Goal: Task Accomplishment & Management: Complete application form

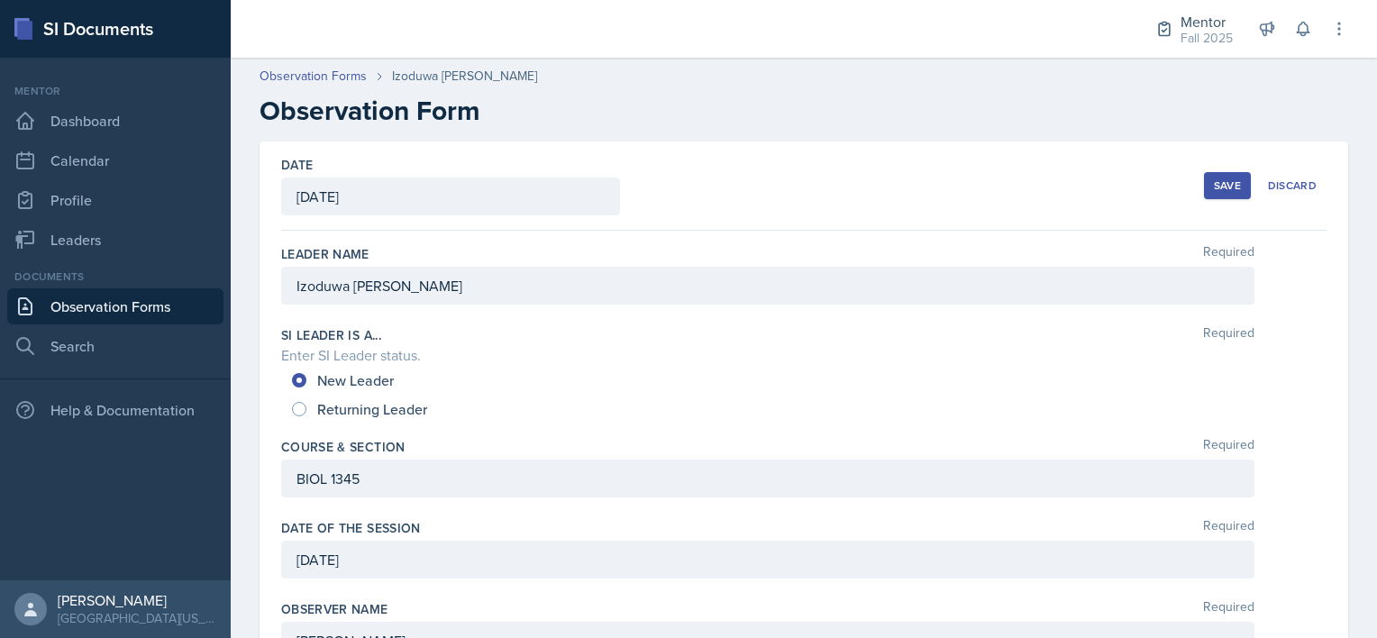
scroll to position [1369, 0]
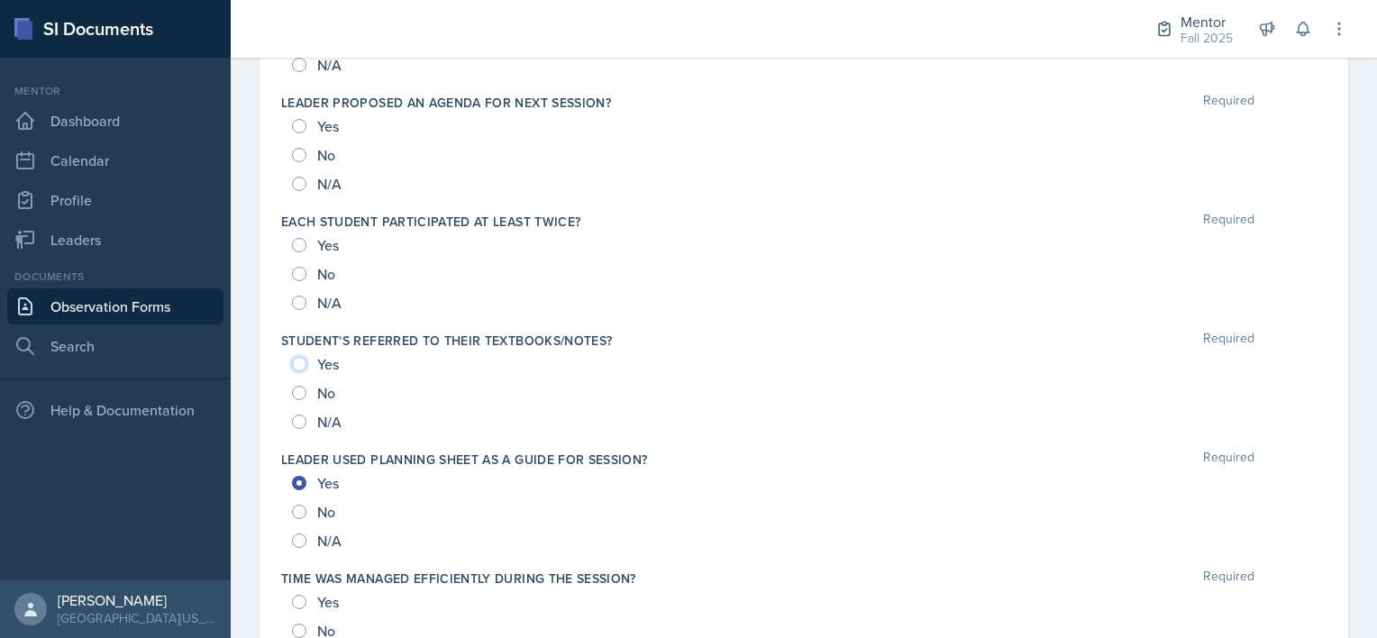
click at [299, 357] on input "Yes" at bounding box center [299, 364] width 14 height 14
radio input "true"
click at [301, 242] on input "Yes" at bounding box center [299, 245] width 14 height 14
radio input "true"
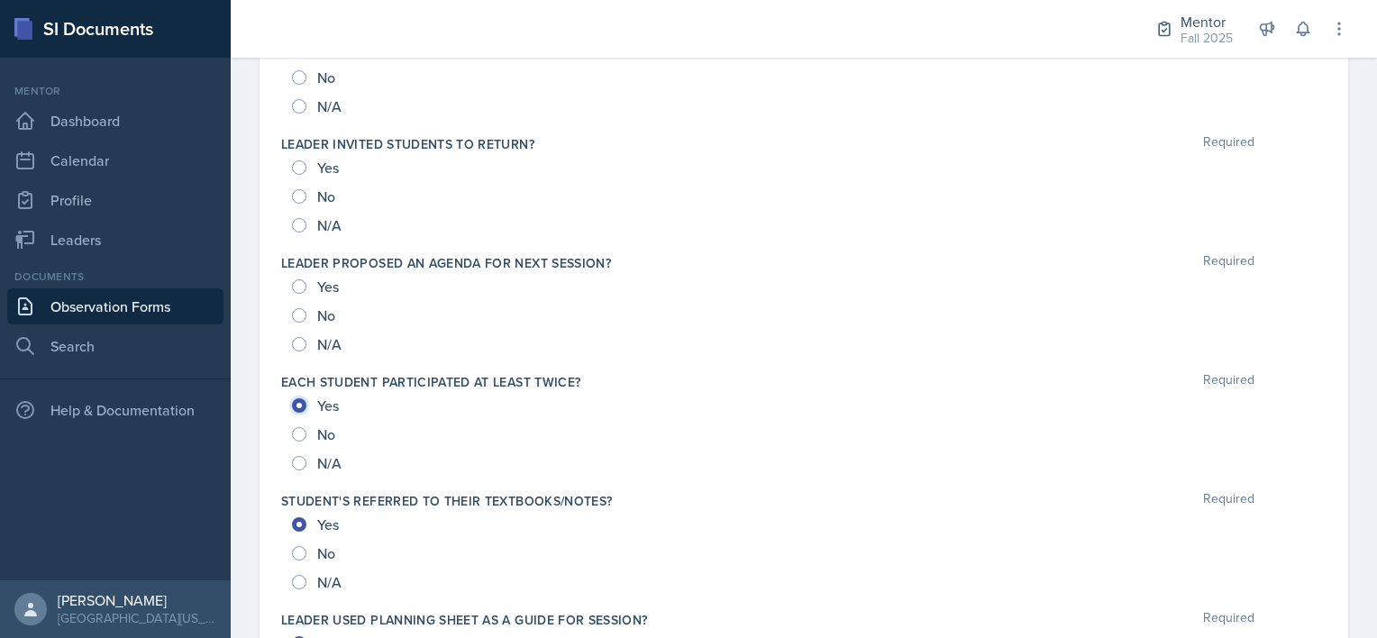
scroll to position [1207, 0]
click at [303, 306] on div "No" at bounding box center [315, 317] width 47 height 29
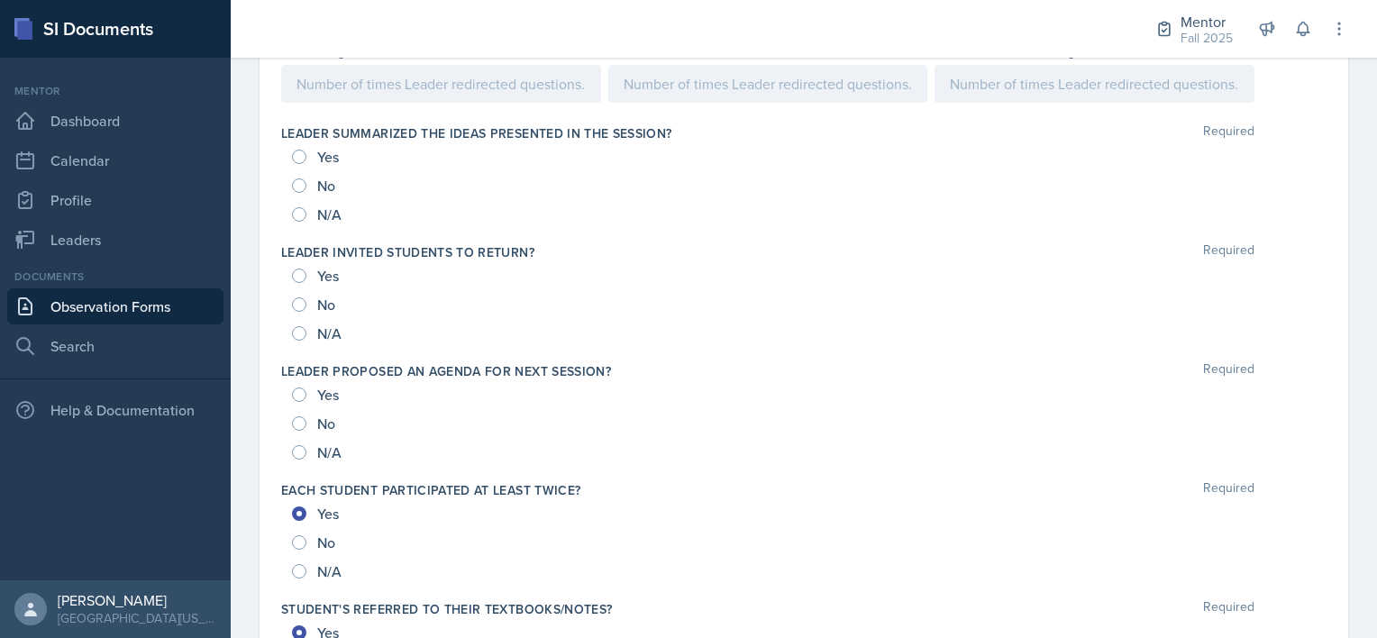
scroll to position [1098, 0]
click at [300, 422] on input "No" at bounding box center [299, 426] width 14 height 14
radio input "true"
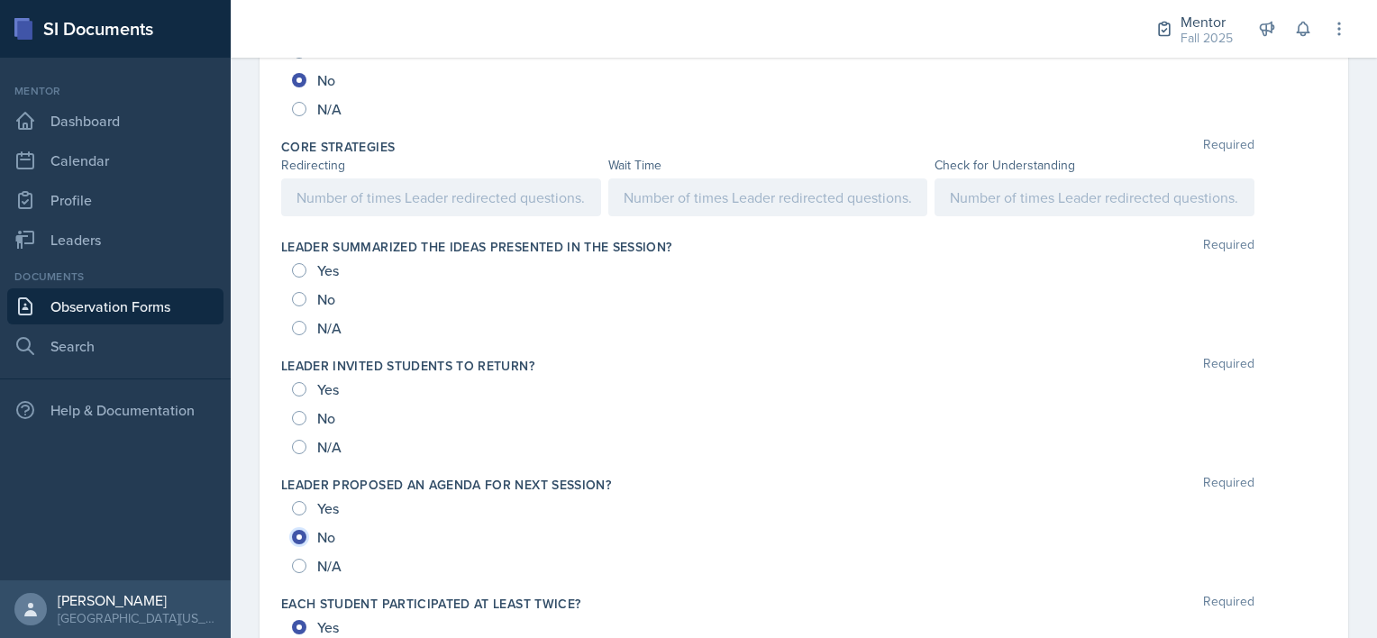
scroll to position [986, 0]
click at [304, 293] on input "No" at bounding box center [299, 300] width 14 height 14
radio input "true"
click at [300, 412] on input "No" at bounding box center [299, 419] width 14 height 14
radio input "true"
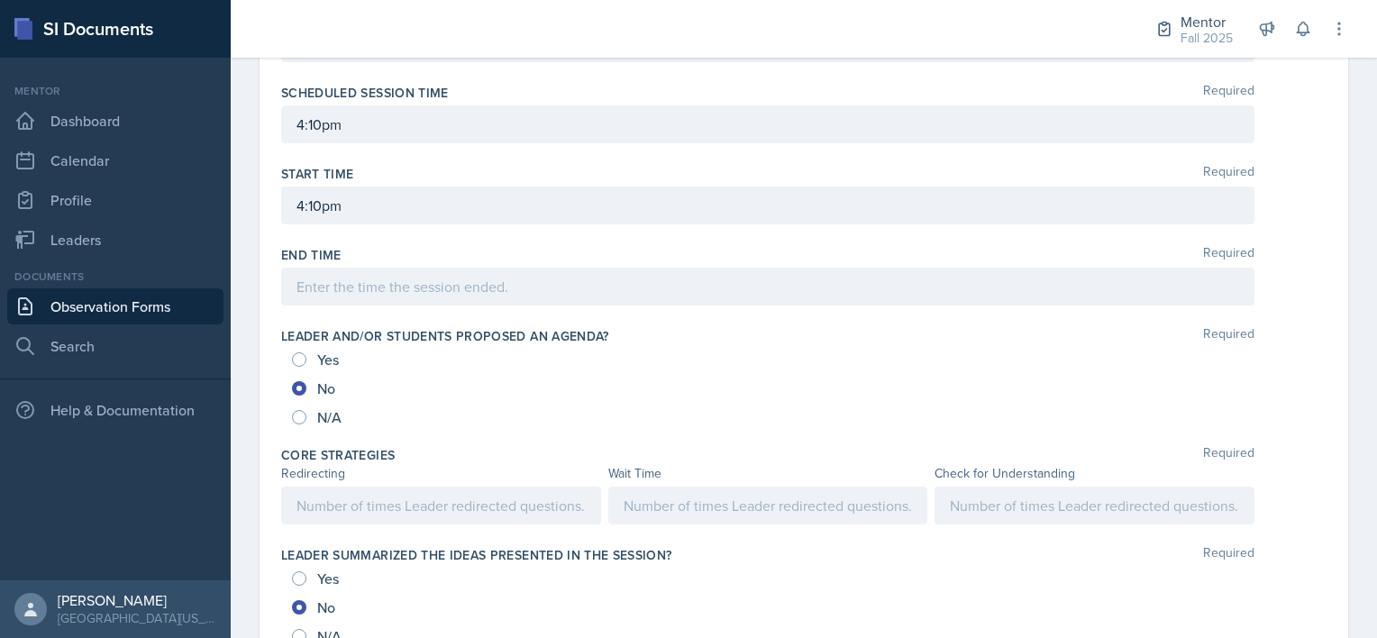
scroll to position [710, 0]
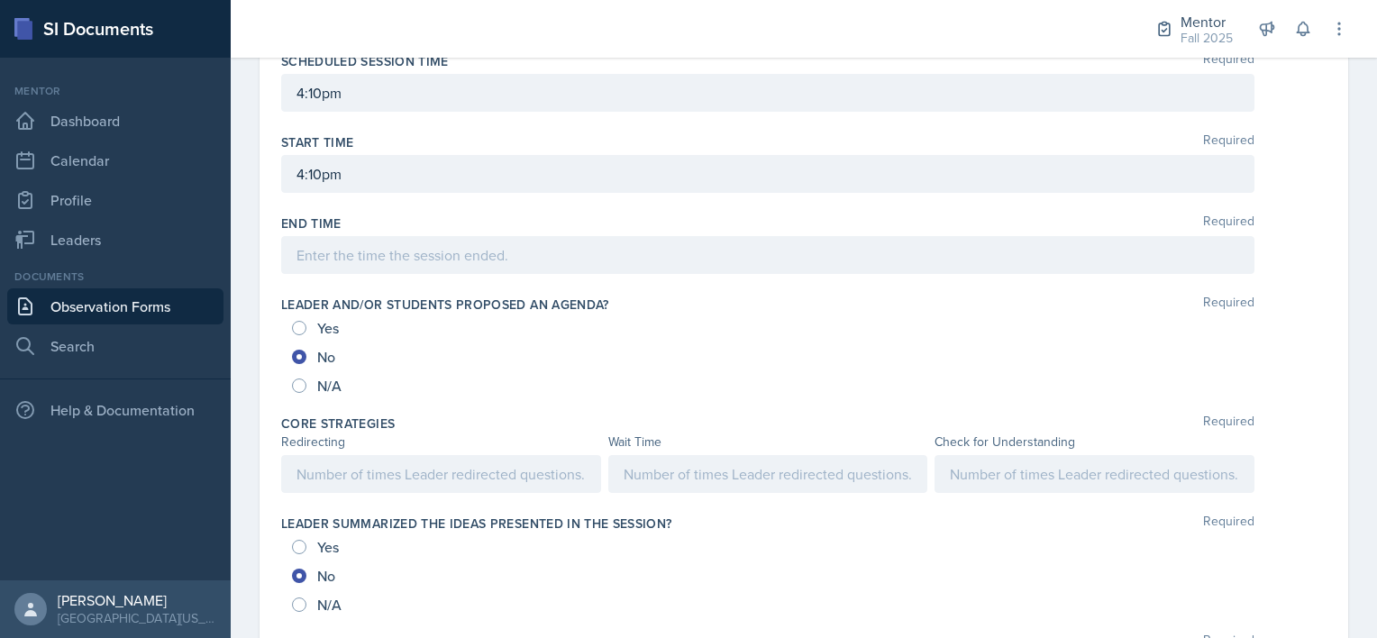
click at [685, 485] on p at bounding box center [768, 474] width 289 height 22
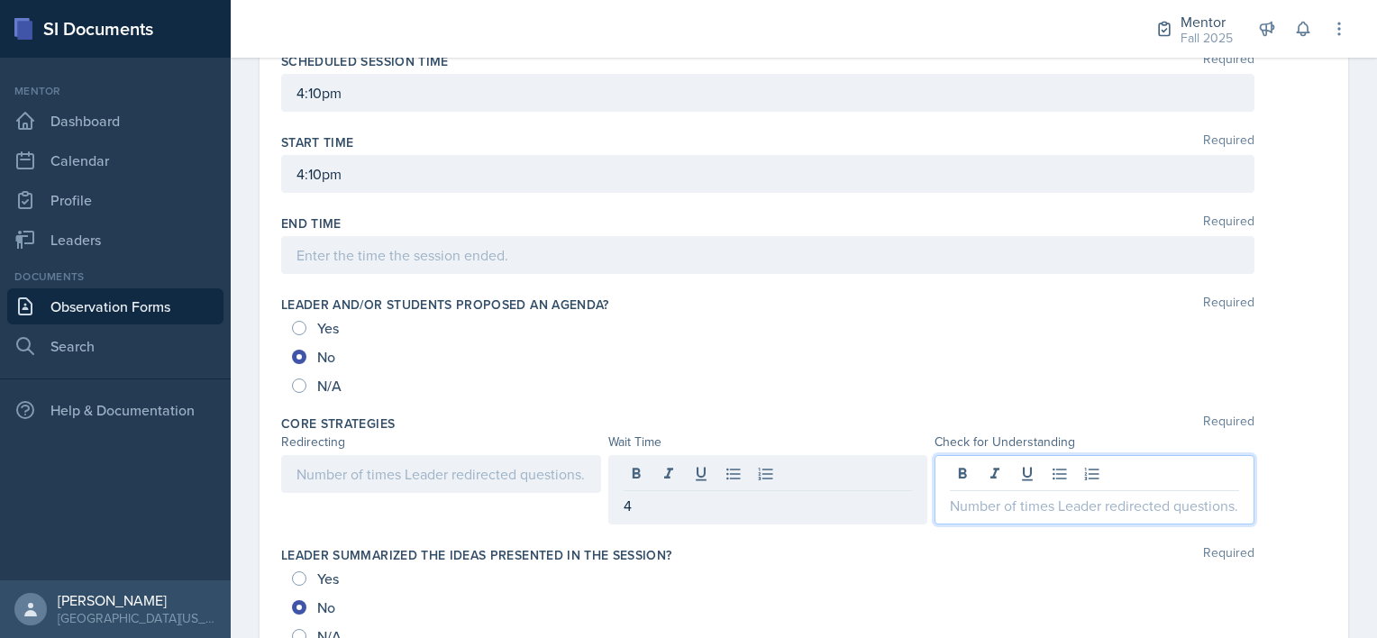
click at [1015, 479] on div at bounding box center [1095, 489] width 320 height 69
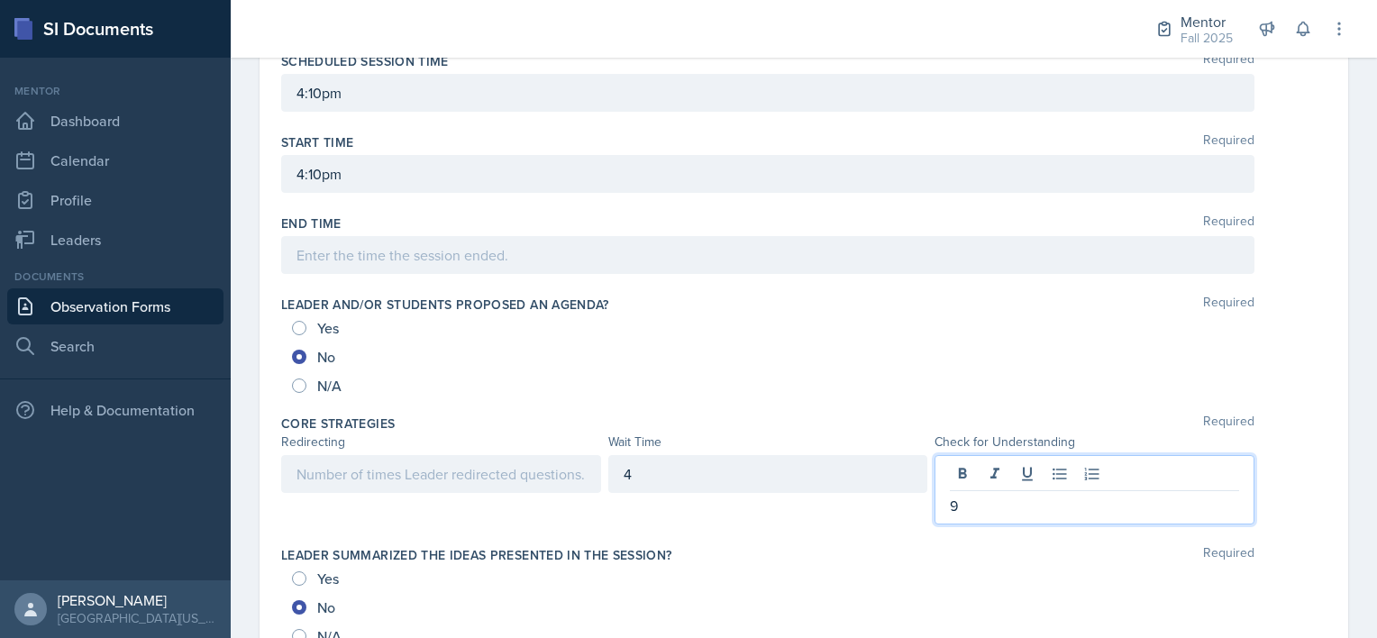
click at [369, 480] on div at bounding box center [441, 474] width 320 height 38
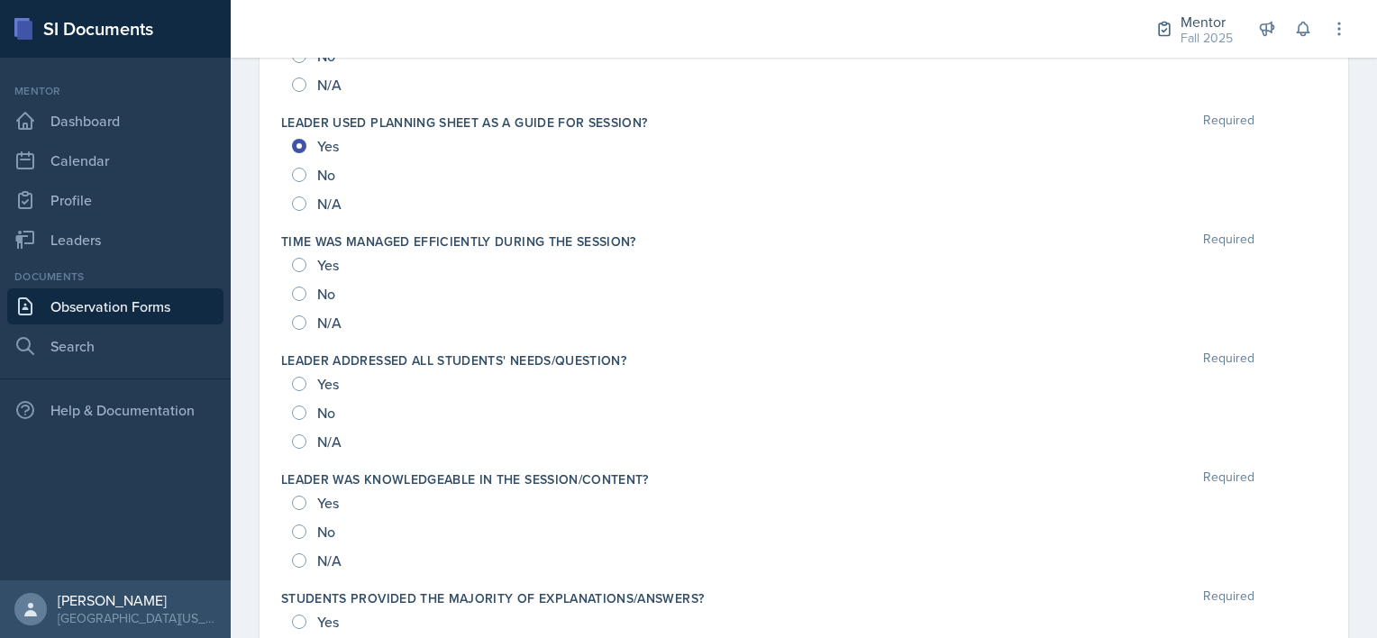
scroll to position [1935, 0]
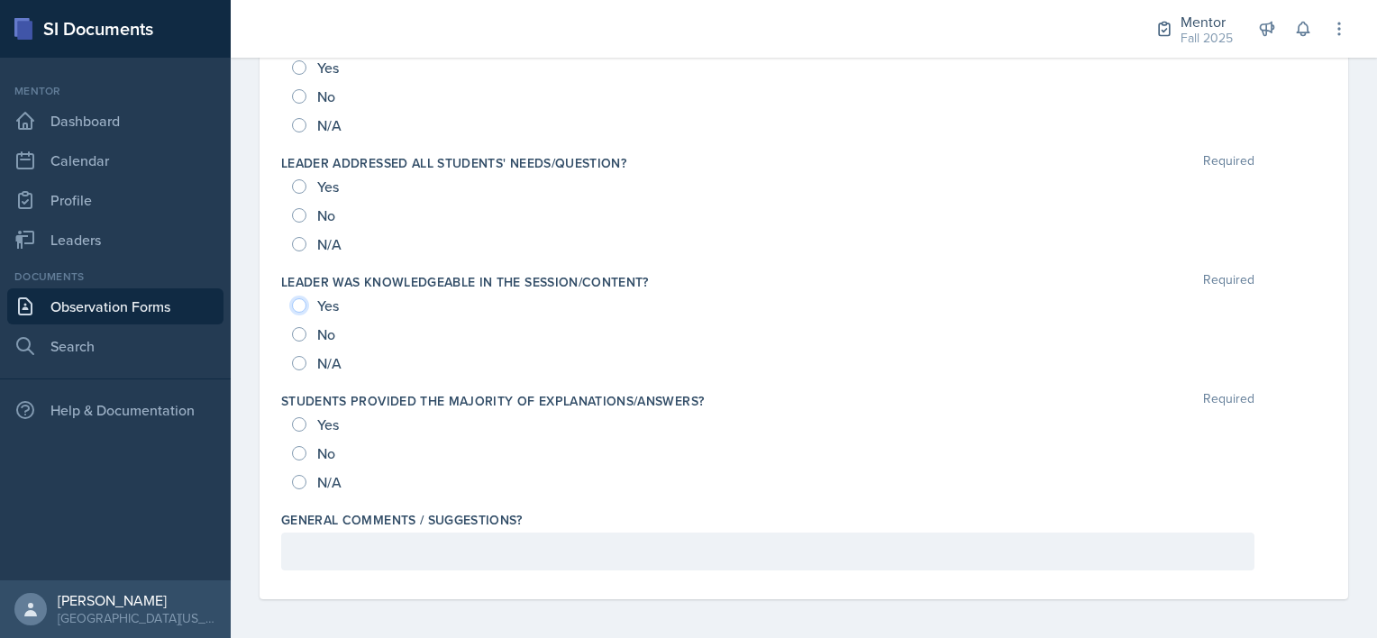
click at [299, 305] on input "Yes" at bounding box center [299, 305] width 14 height 14
radio input "true"
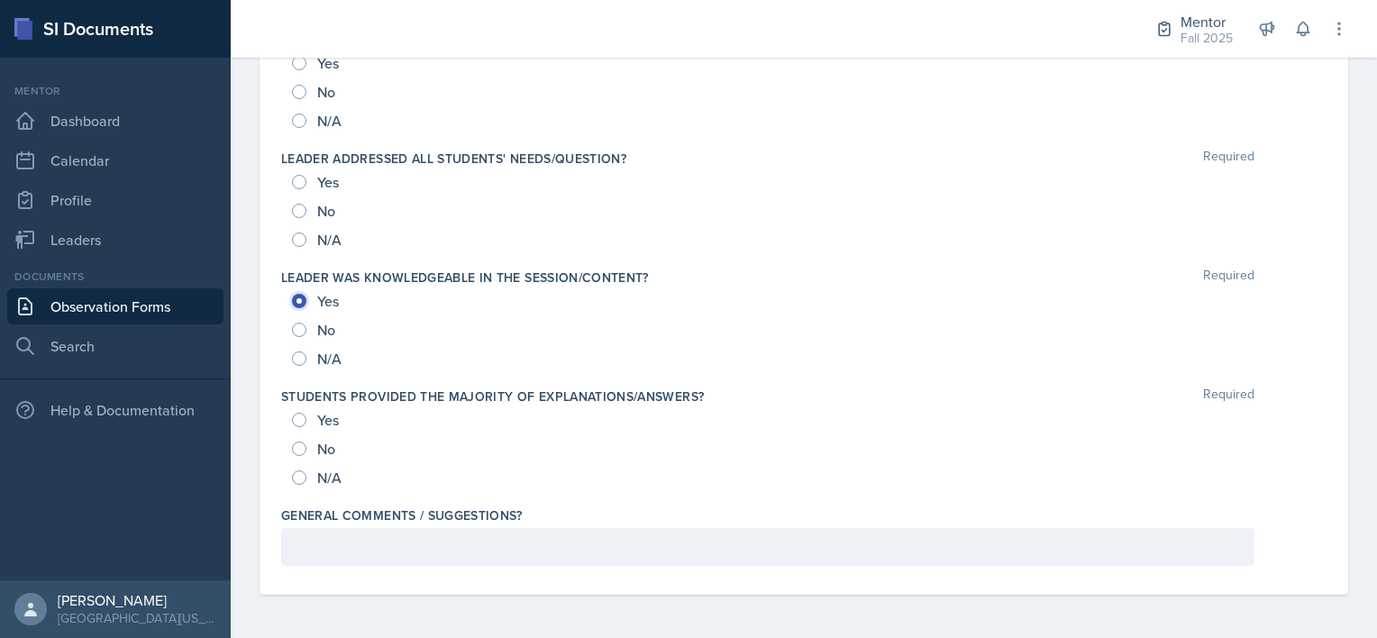
scroll to position [1903, 0]
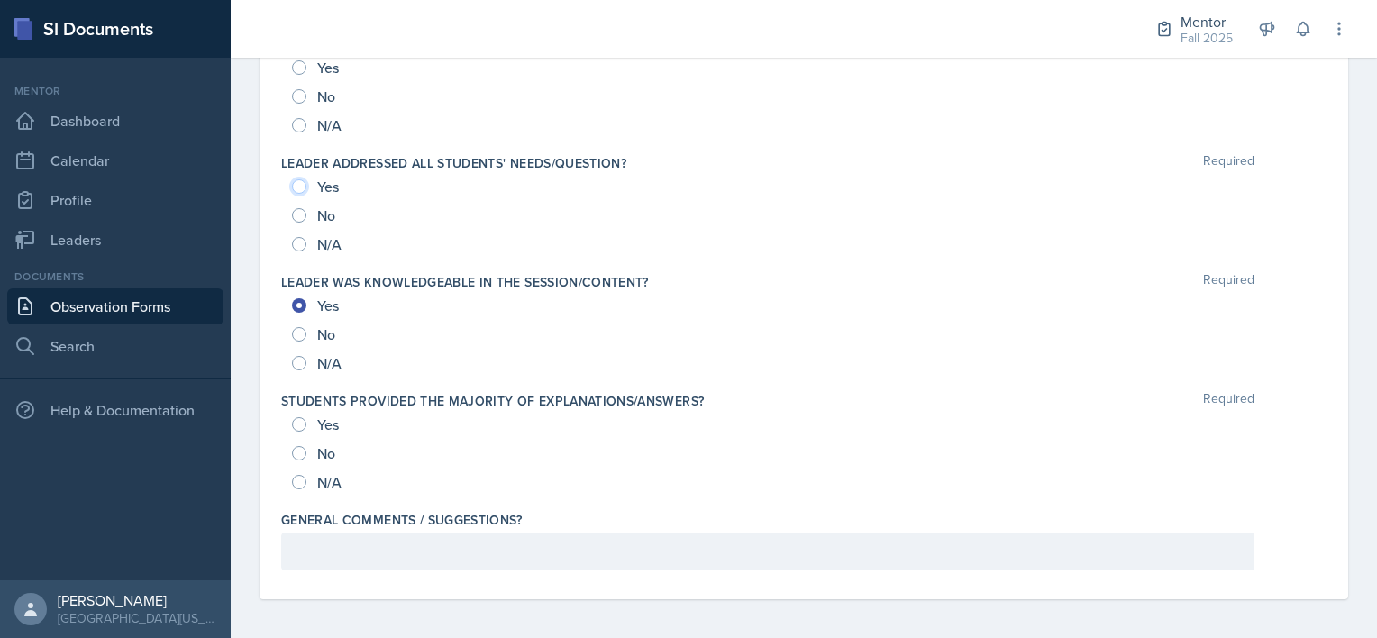
click at [297, 179] on input "Yes" at bounding box center [299, 186] width 14 height 14
radio input "true"
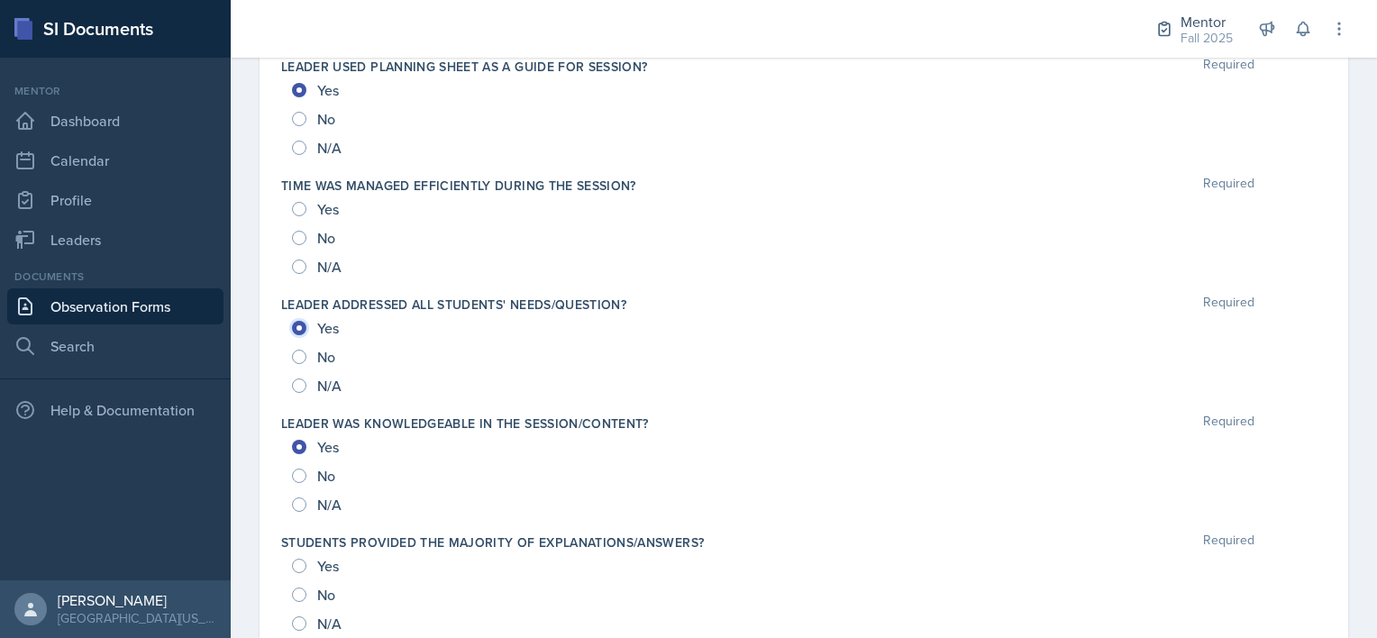
scroll to position [1758, 0]
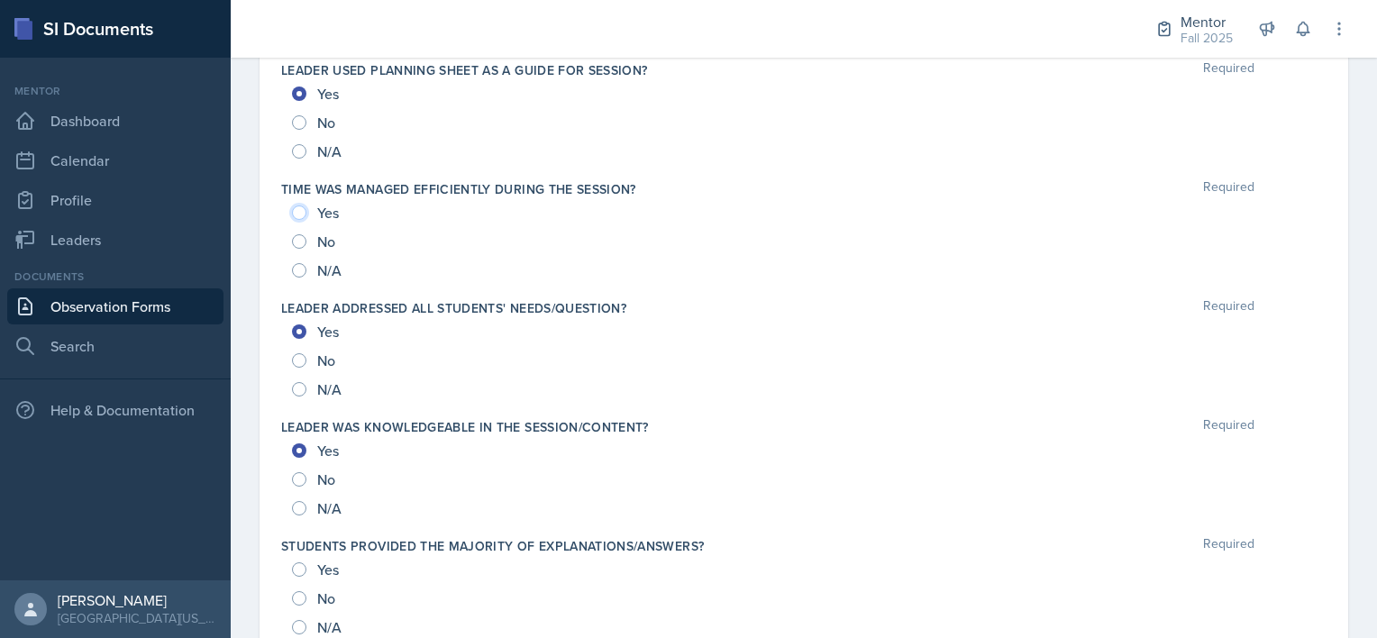
click at [299, 205] on input "Yes" at bounding box center [299, 212] width 14 height 14
radio input "true"
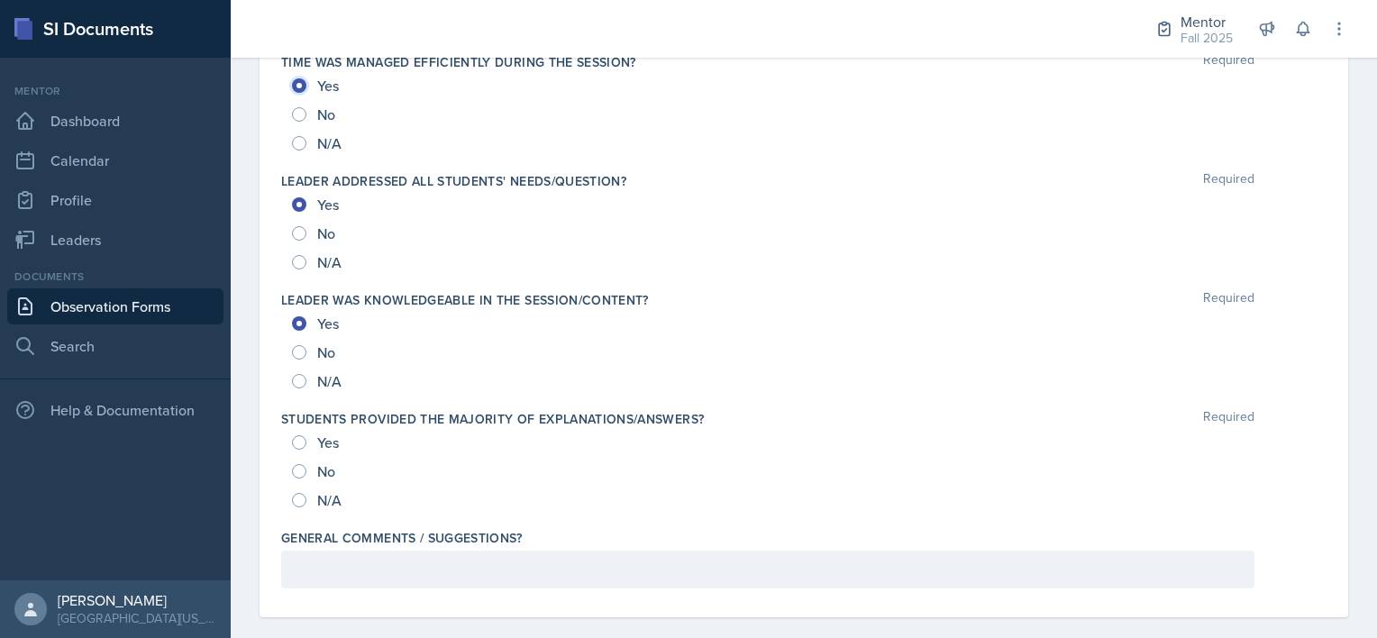
scroll to position [1903, 0]
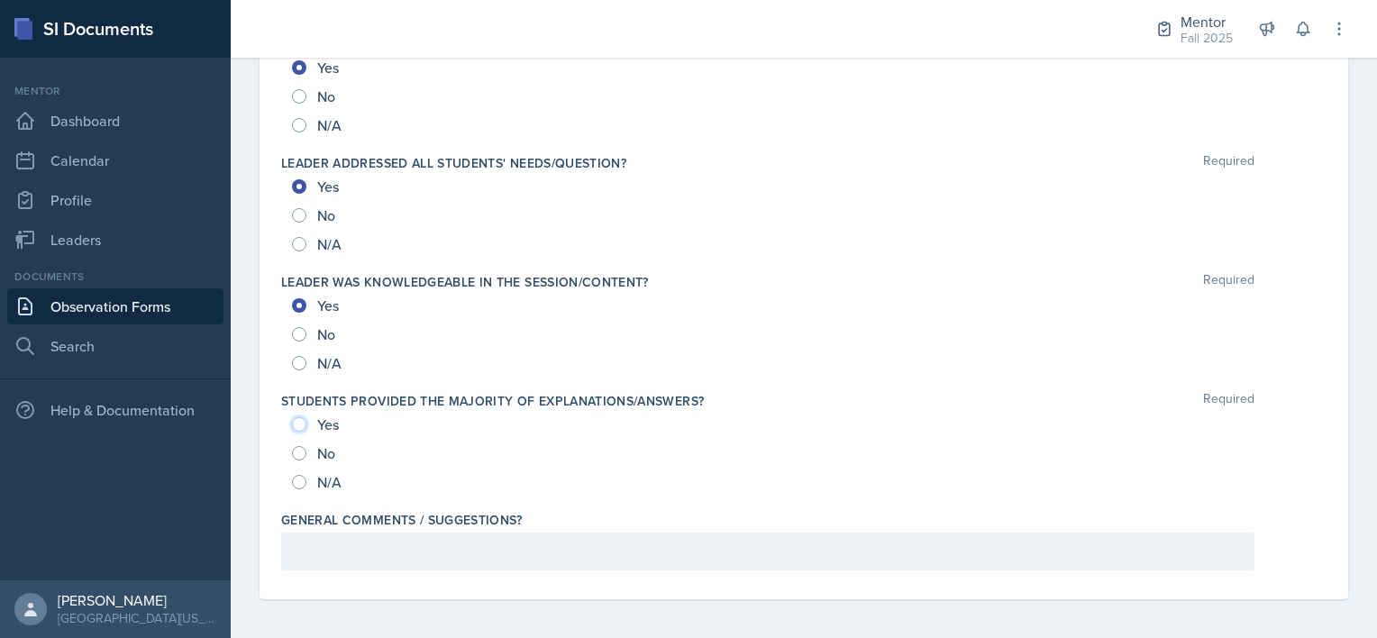
click at [296, 419] on input "Yes" at bounding box center [299, 424] width 14 height 14
radio input "true"
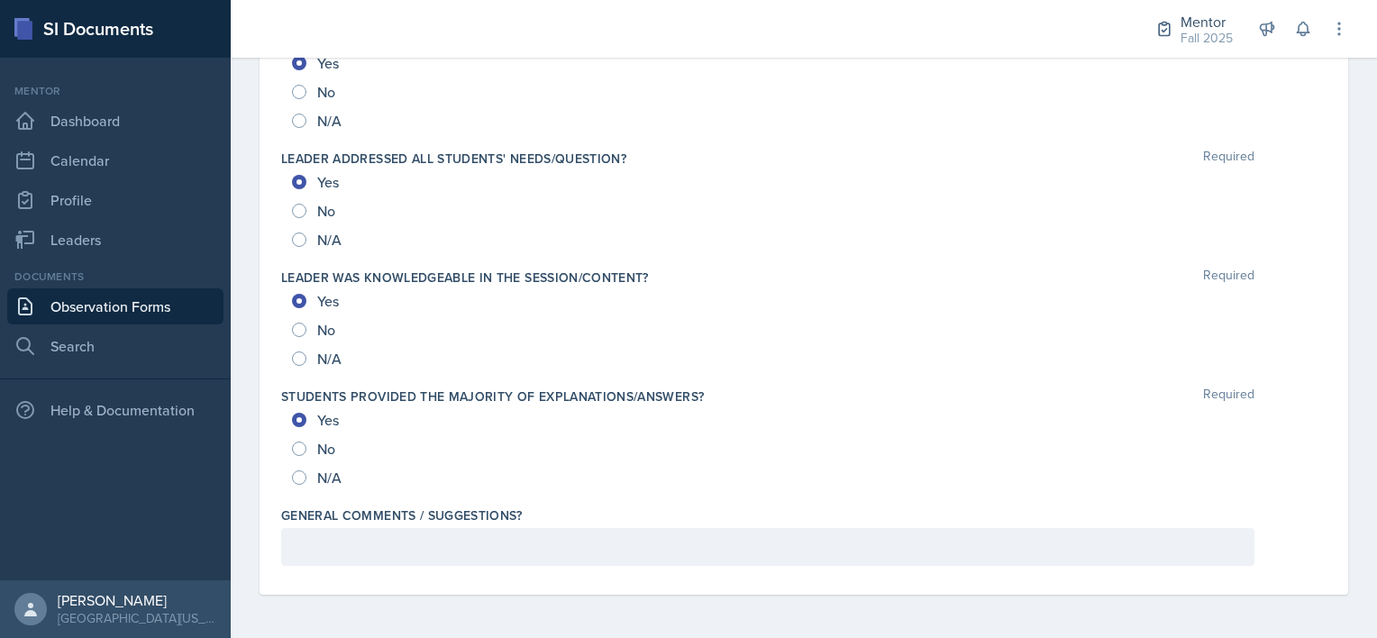
click at [425, 550] on p at bounding box center [767, 547] width 943 height 22
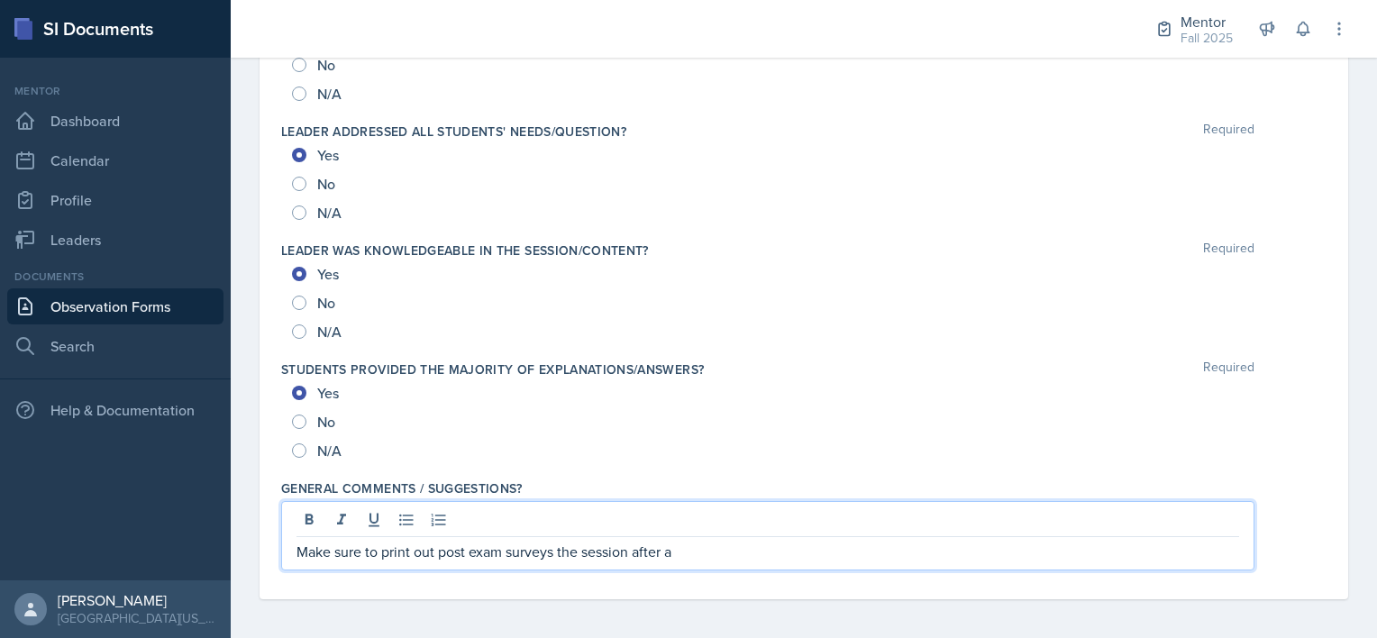
click at [694, 543] on p "Make sure to print out post exam surveys the session after a" at bounding box center [767, 552] width 943 height 22
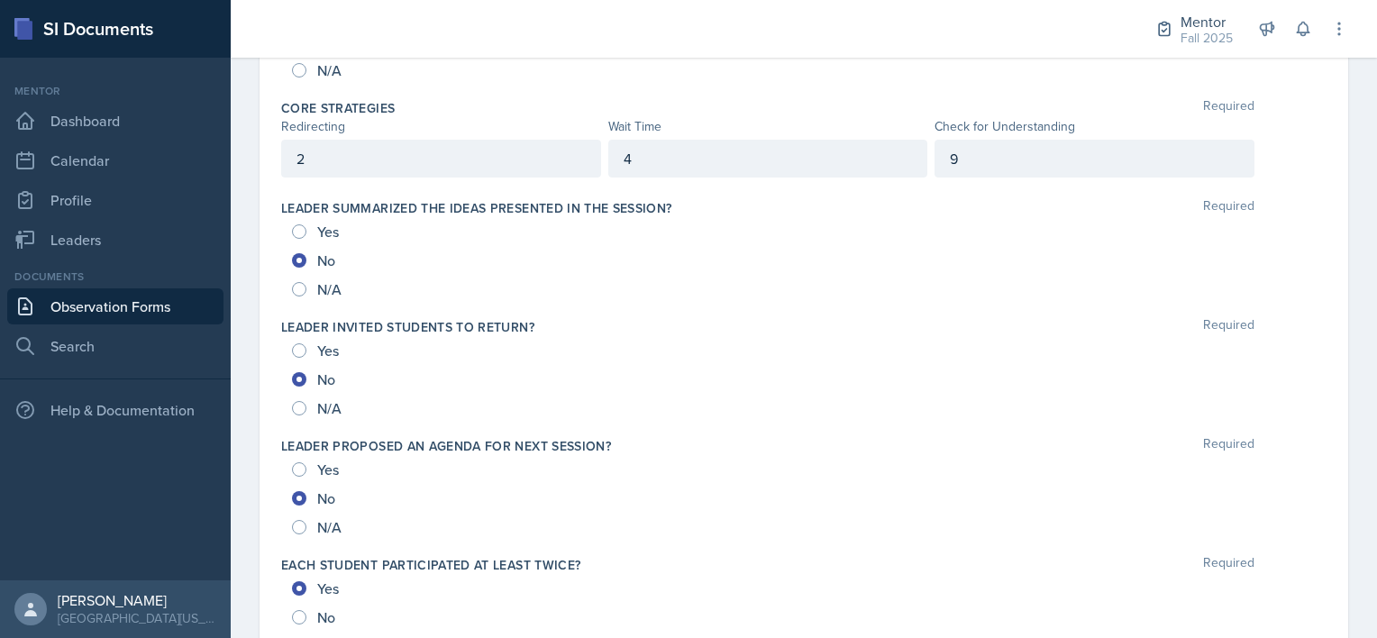
scroll to position [1024, 0]
click at [301, 231] on input "Yes" at bounding box center [299, 233] width 14 height 14
radio input "true"
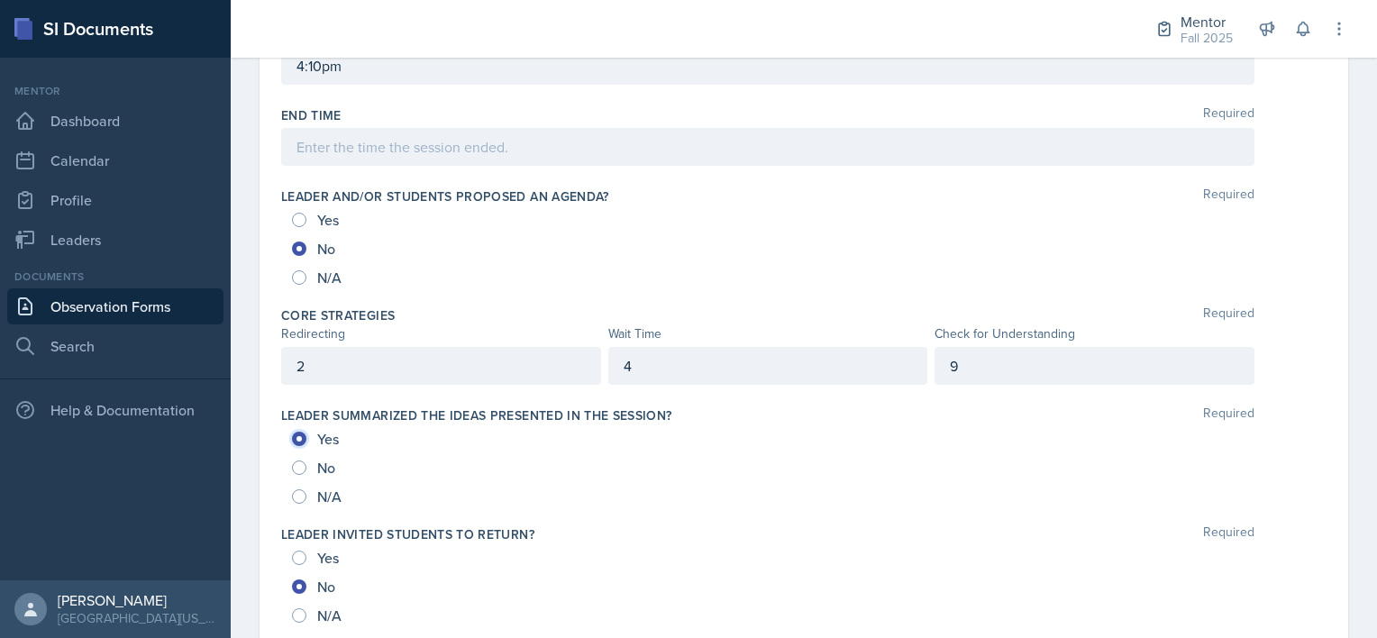
scroll to position [816, 0]
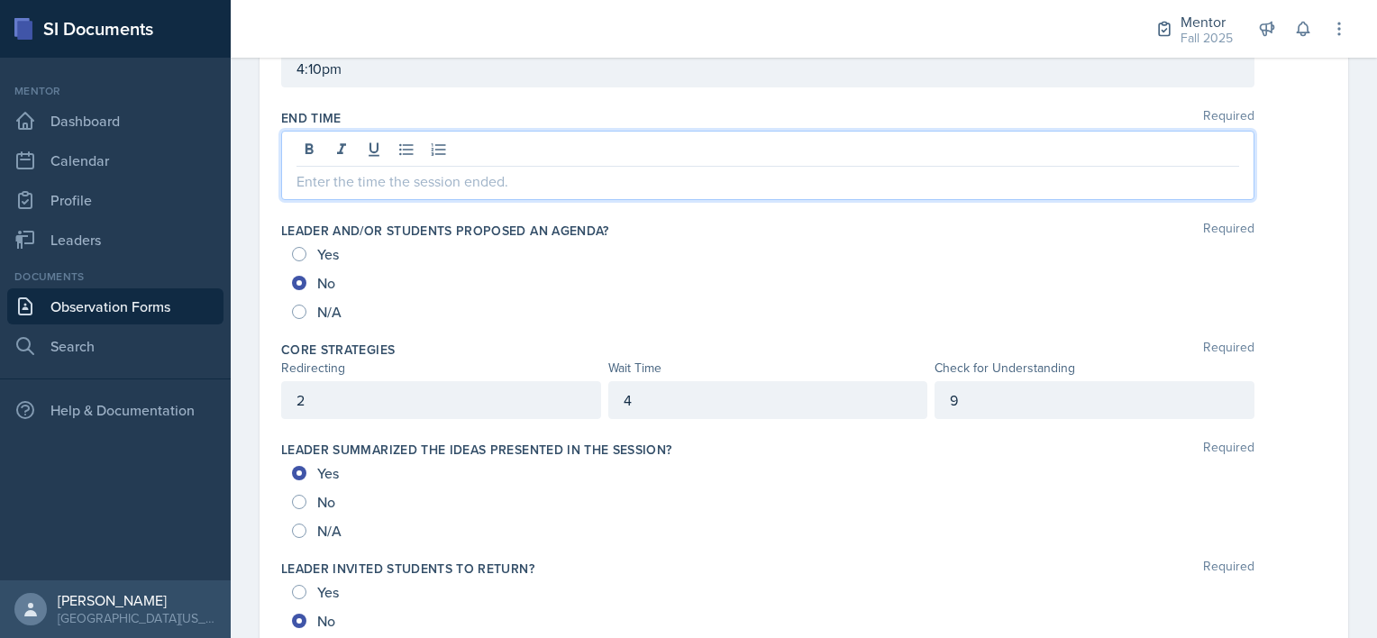
click at [331, 170] on p at bounding box center [767, 181] width 943 height 22
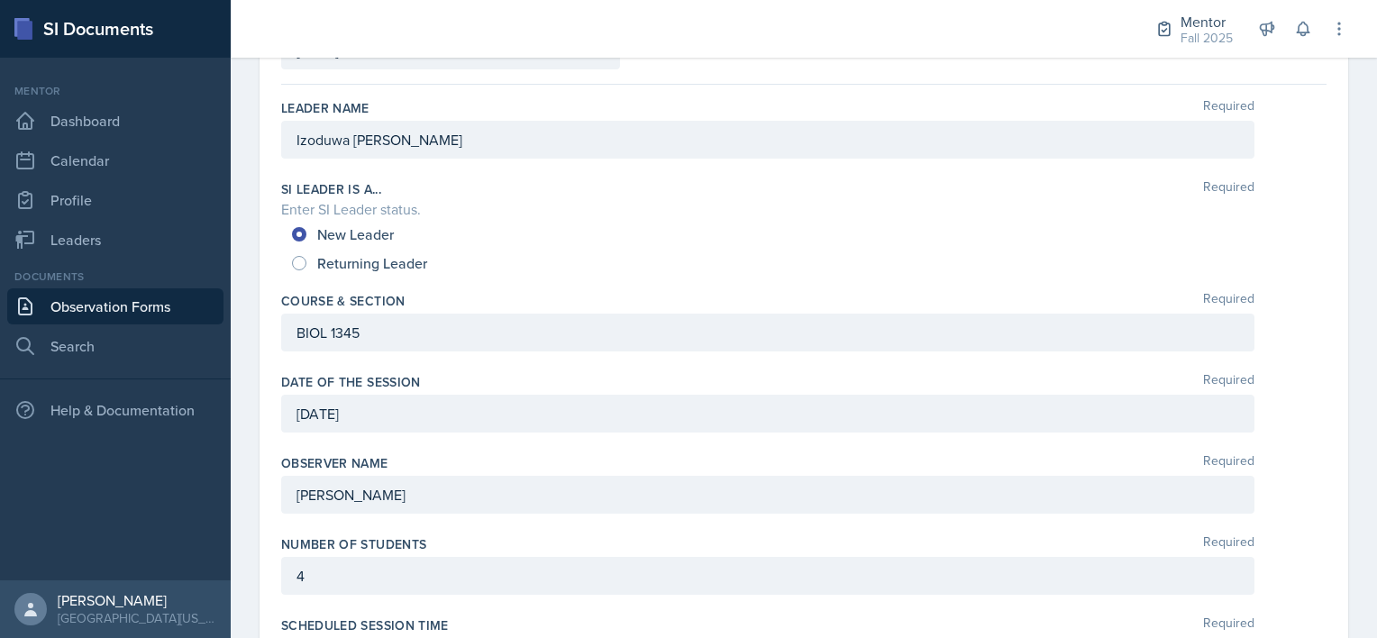
scroll to position [0, 0]
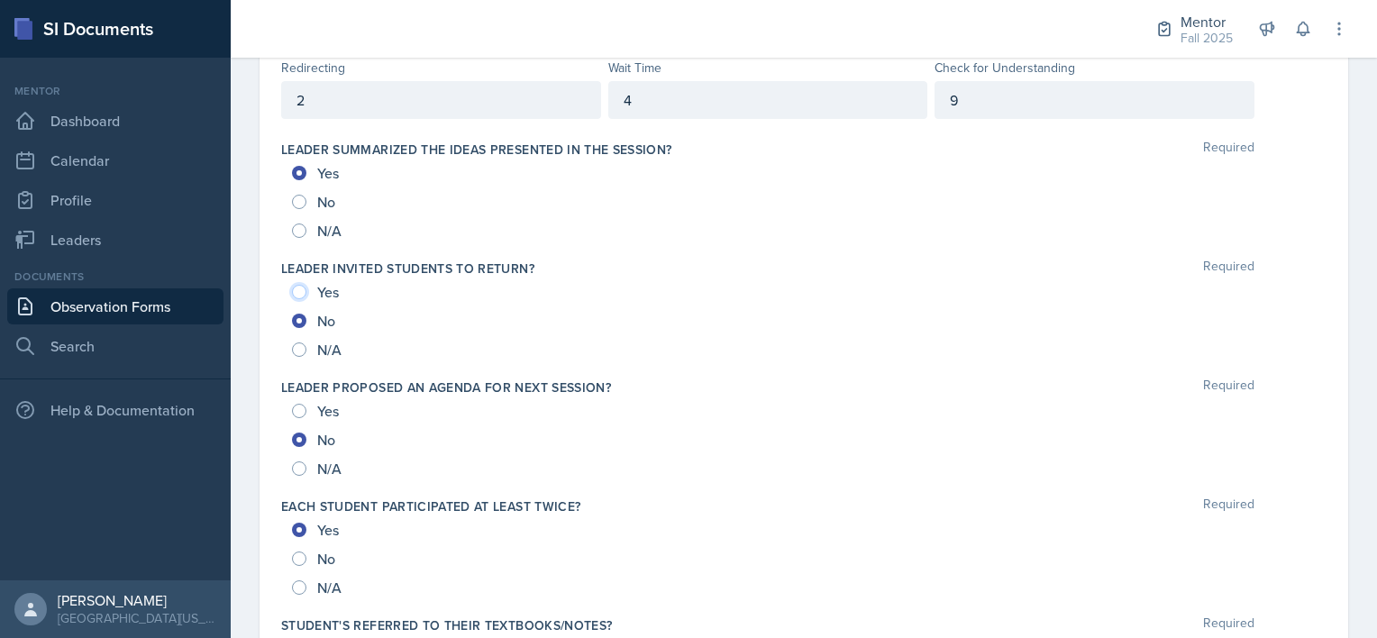
click at [299, 287] on input "Yes" at bounding box center [299, 292] width 14 height 14
radio input "true"
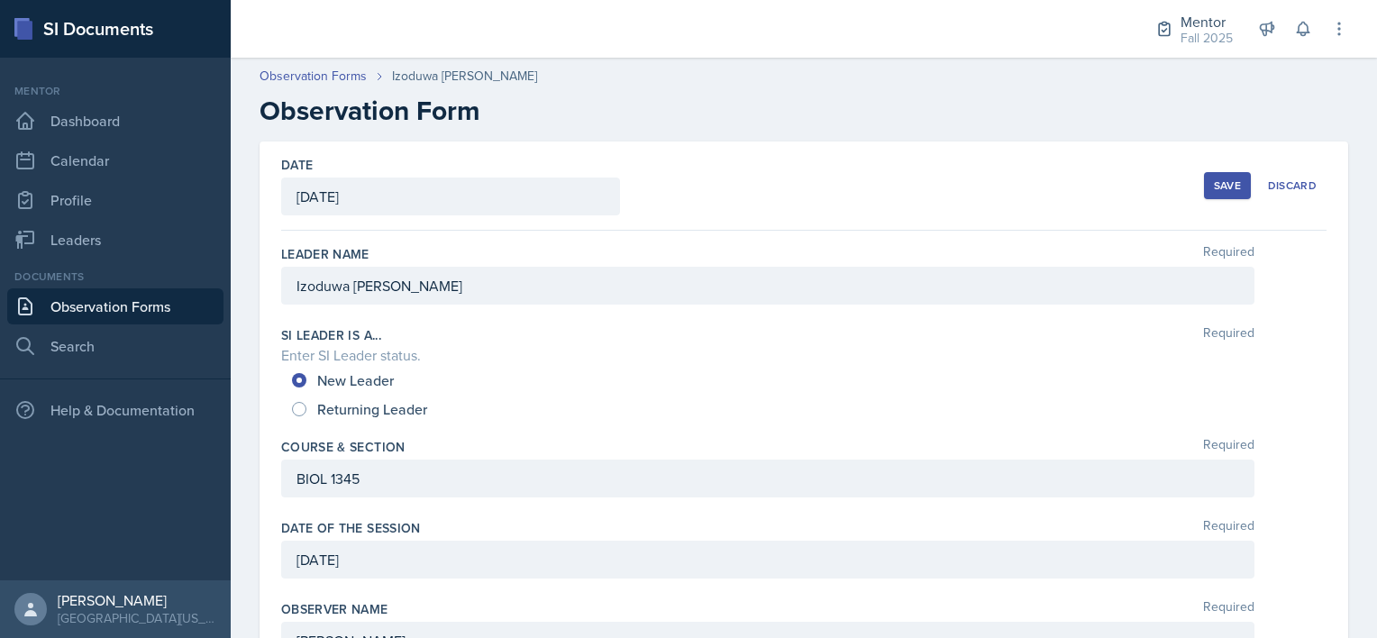
click at [1215, 184] on div "Save" at bounding box center [1227, 185] width 27 height 14
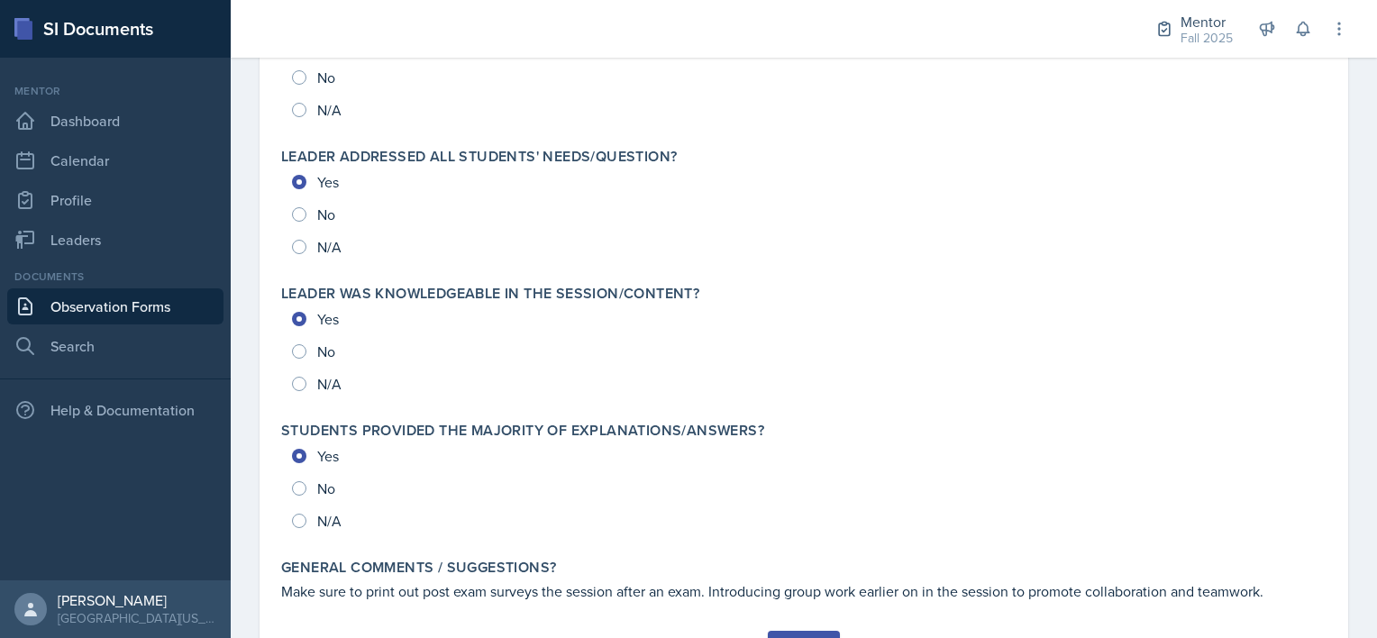
scroll to position [1978, 0]
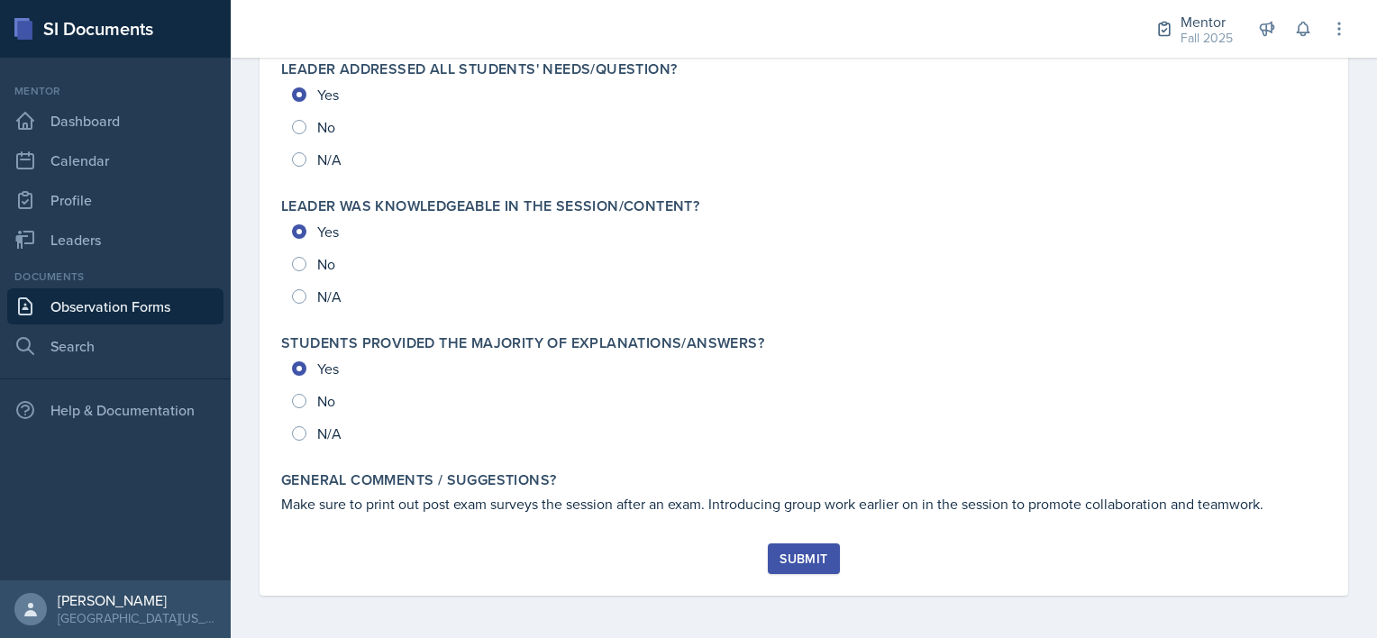
click at [790, 566] on div "Submit" at bounding box center [804, 559] width 48 height 14
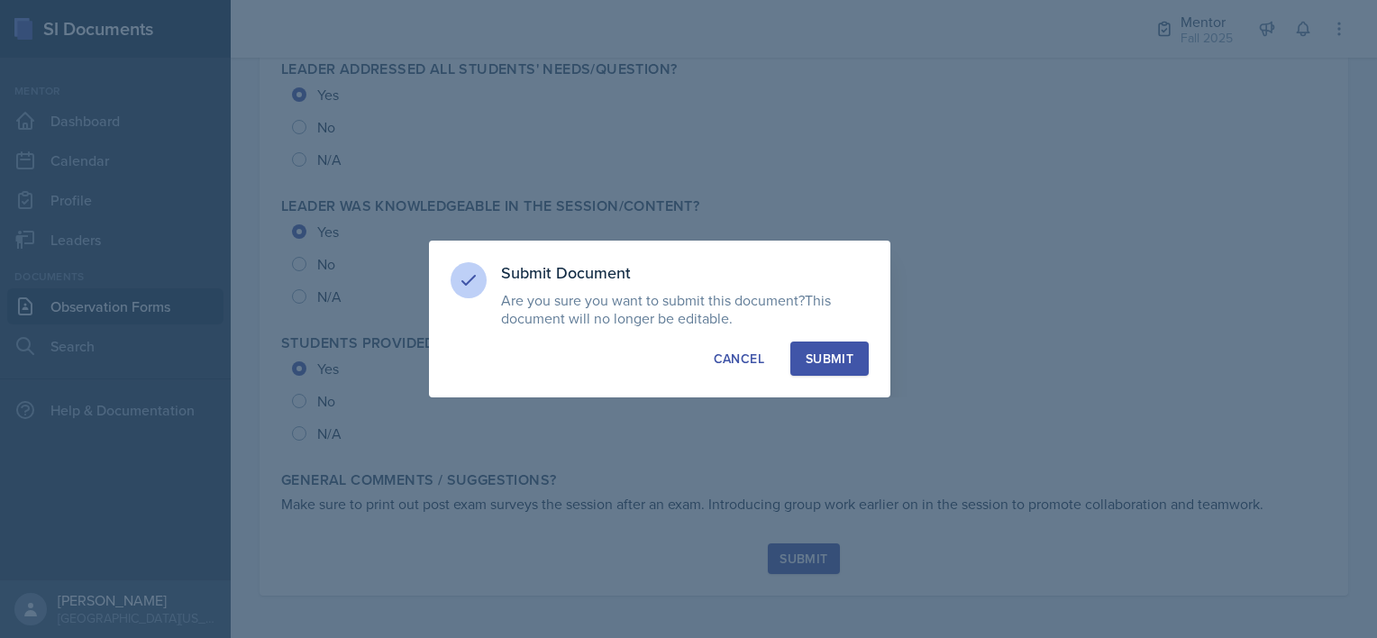
click at [833, 350] on div "Submit" at bounding box center [830, 359] width 48 height 18
radio input "true"
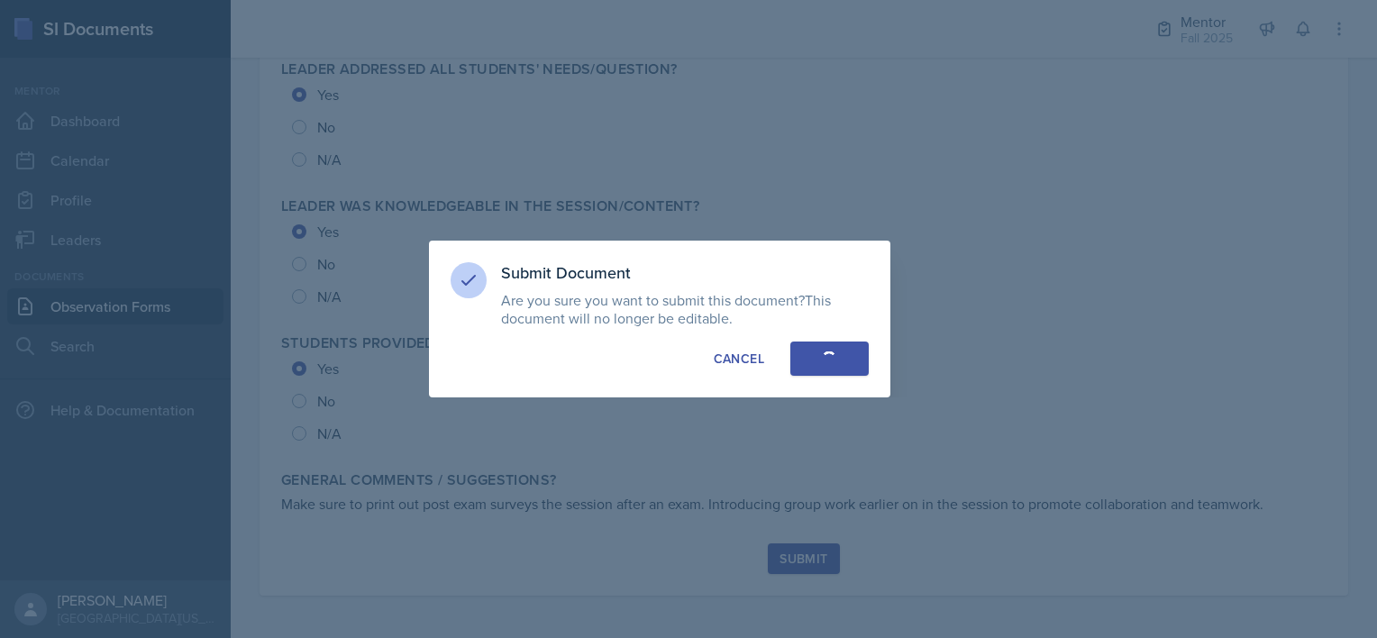
radio input "true"
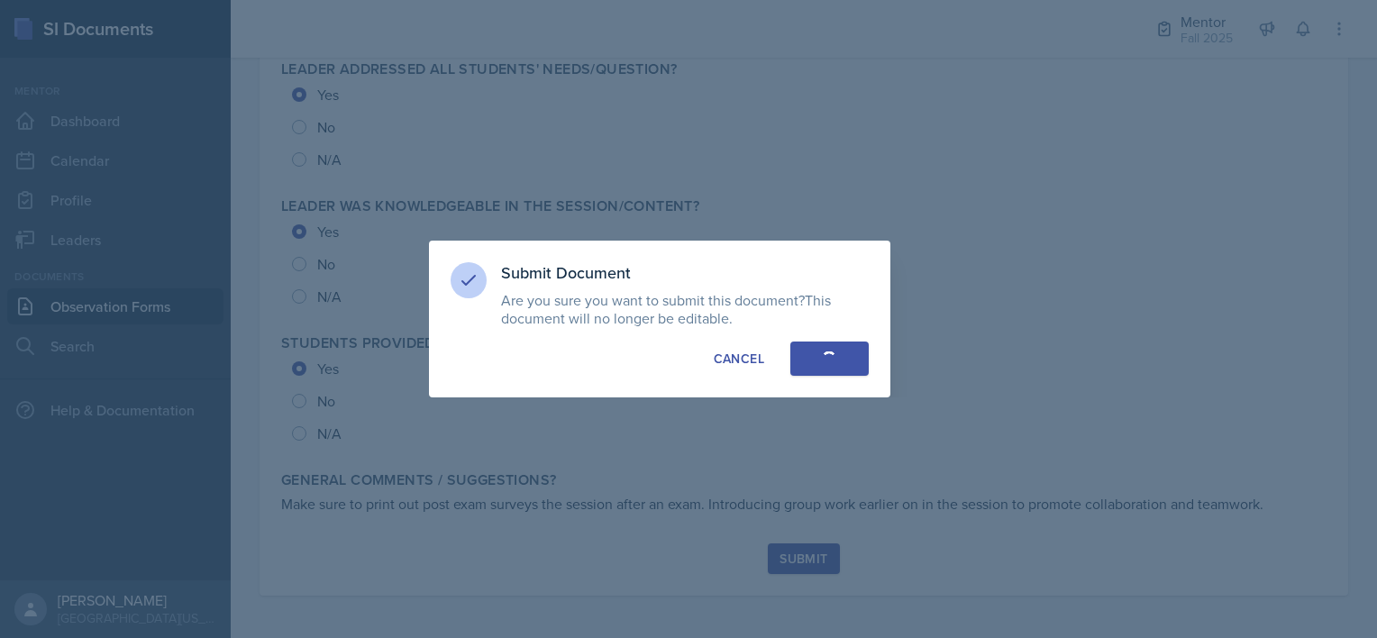
radio input "true"
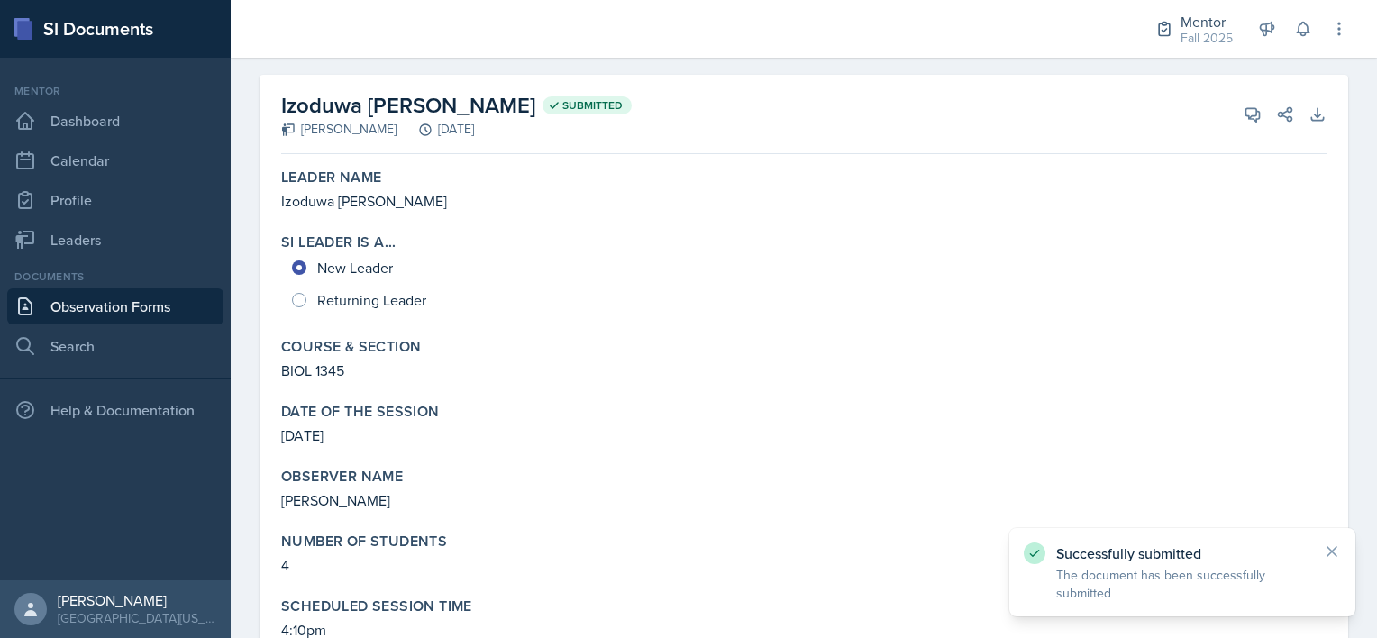
scroll to position [0, 0]
